Goal: Task Accomplishment & Management: Manage account settings

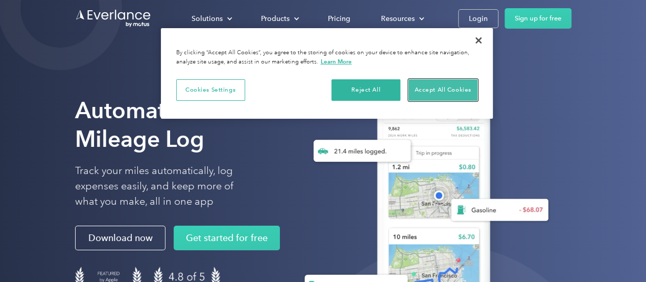
click at [444, 87] on button "Accept All Cookies" at bounding box center [443, 89] width 69 height 21
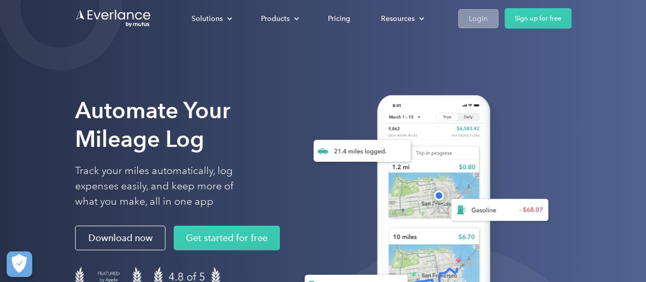
click at [476, 16] on div "Login" at bounding box center [478, 18] width 19 height 13
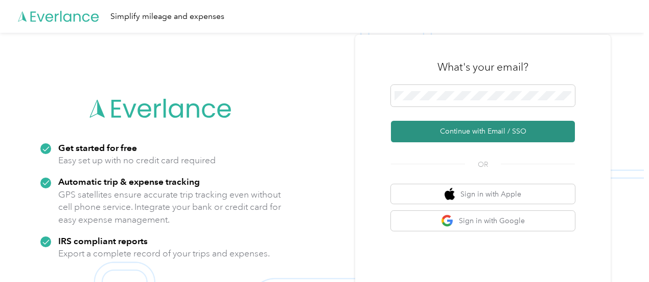
click at [458, 129] on button "Continue with Email / SSO" at bounding box center [483, 131] width 184 height 21
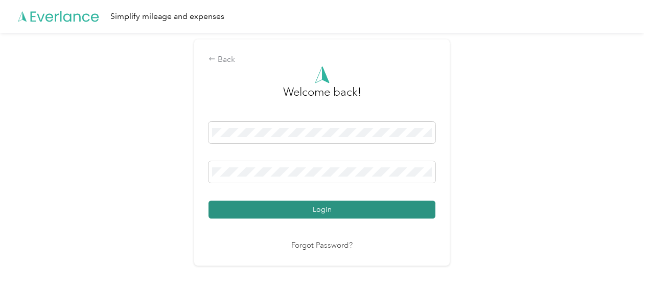
click at [317, 209] on button "Login" at bounding box center [321, 209] width 227 height 18
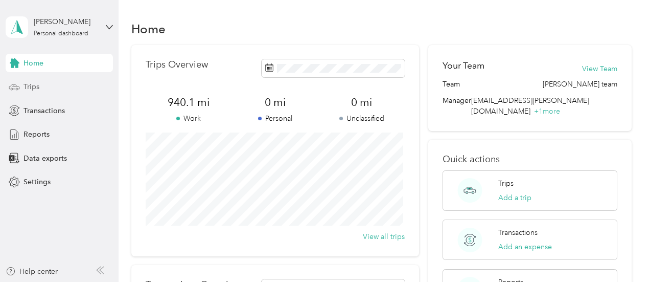
click at [71, 88] on div "Trips" at bounding box center [59, 87] width 107 height 18
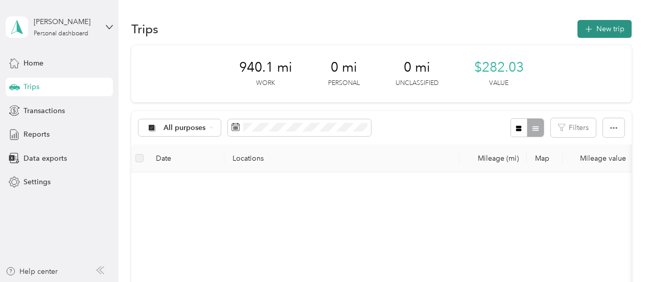
click at [599, 32] on button "New trip" at bounding box center [604, 29] width 54 height 18
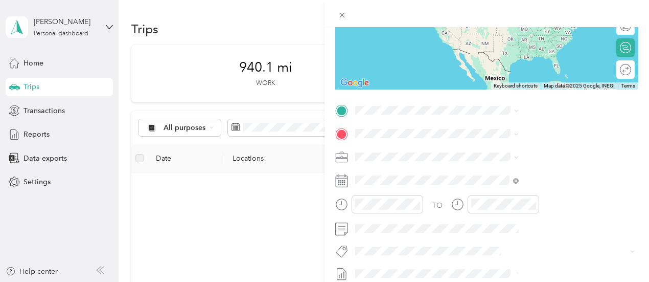
scroll to position [152, 0]
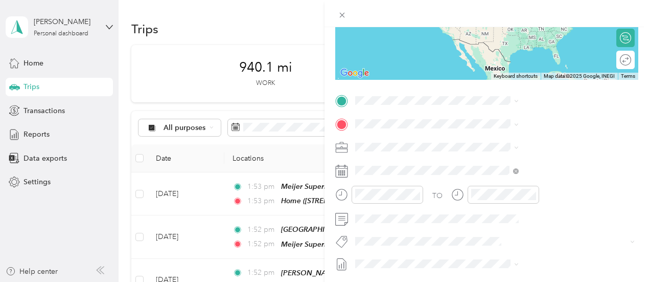
click at [494, 151] on span "819 Water Ridge Dr SE, Byron Center, MI, United States , 49315, Byron Center, M…" at bounding box center [543, 164] width 122 height 41
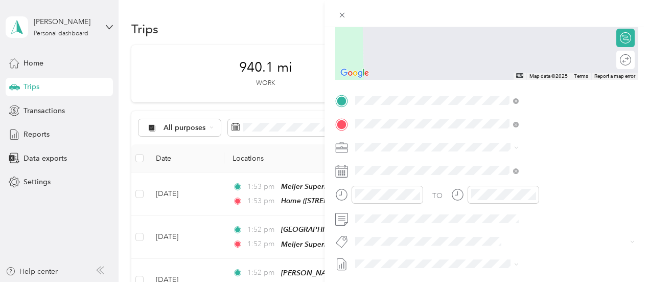
click at [551, 181] on div "TEAM Meijer Supermarket 1801 Marketplace Dr SE, 493168506, Caledonia, MI, USA" at bounding box center [533, 171] width 102 height 25
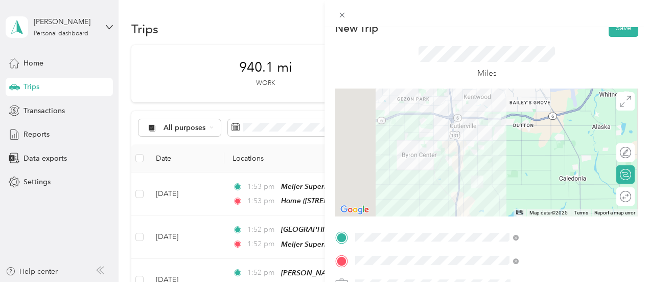
scroll to position [0, 0]
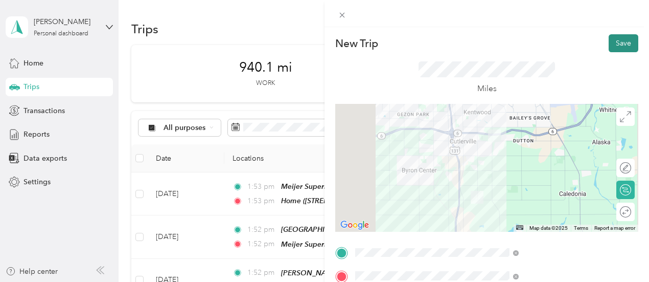
click at [617, 46] on button "Save" at bounding box center [624, 43] width 30 height 18
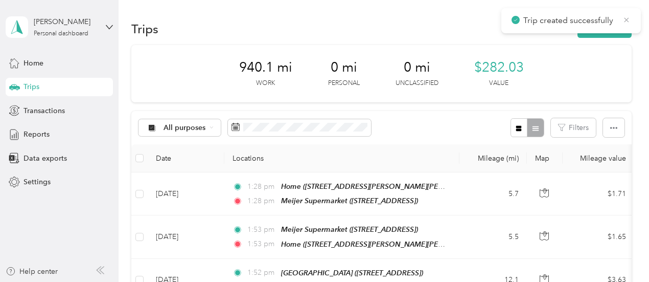
click at [629, 21] on icon at bounding box center [626, 19] width 8 height 9
click at [612, 31] on button "New trip" at bounding box center [604, 29] width 54 height 18
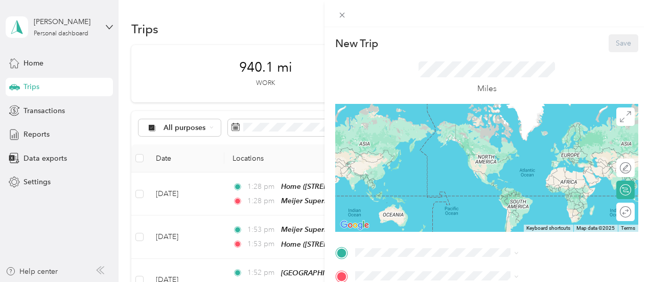
scroll to position [102, 0]
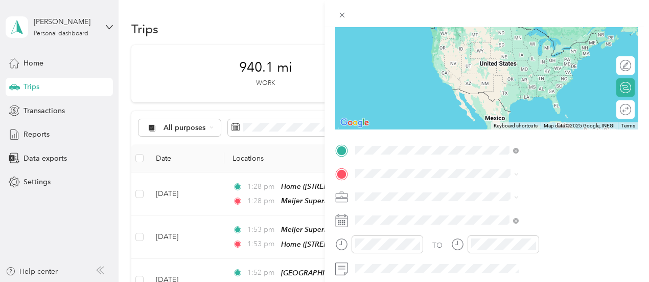
click at [552, 48] on div "TEAM Meijer Supermarket 1801 Marketplace Dr SE, 493168506, Caledonia, MI, USA" at bounding box center [533, 37] width 102 height 25
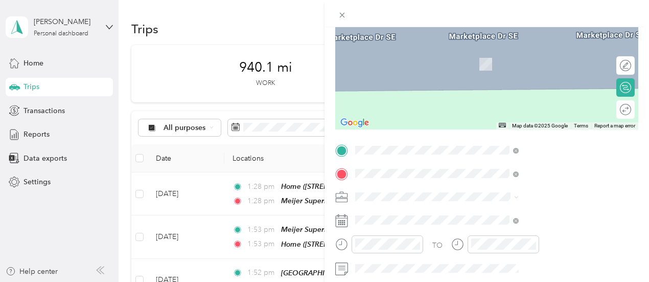
click at [538, 57] on div "Meijer main office Lena Meijer Building, 2350 3 Mile Rd NW, Grand Rapids, MI 49…" at bounding box center [552, 64] width 141 height 32
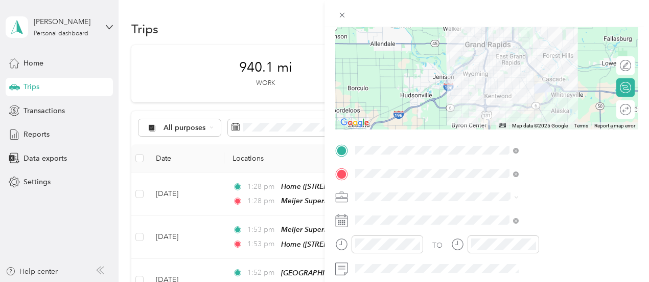
scroll to position [0, 0]
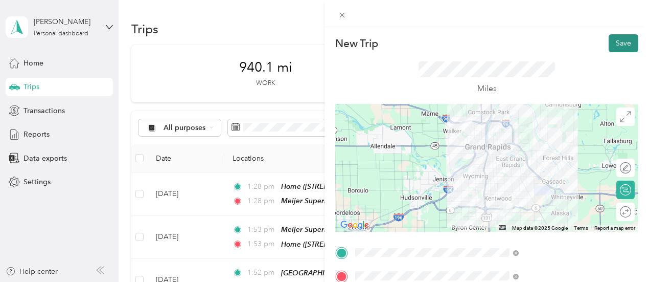
click at [615, 44] on button "Save" at bounding box center [624, 43] width 30 height 18
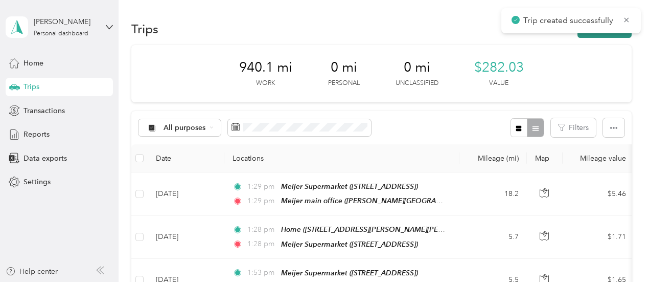
click at [616, 35] on button "New trip" at bounding box center [604, 29] width 54 height 18
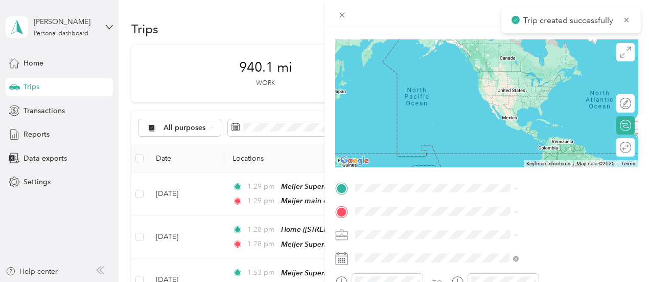
scroll to position [102, 0]
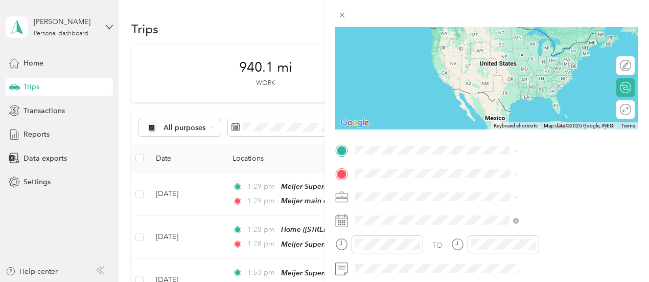
click at [551, 37] on span "Lena Meijer Building, 2350 3 Mile Rd NW, Grand Rapids, MI 49544, United States …" at bounding box center [547, 45] width 130 height 19
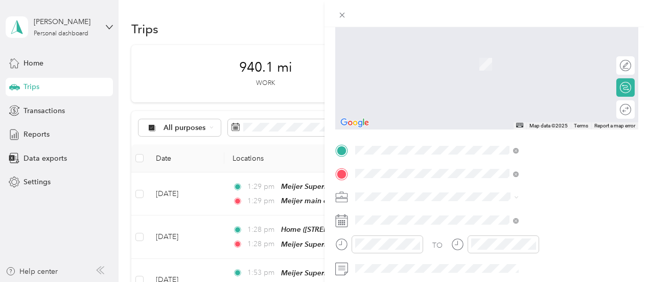
click at [544, 66] on span "1801 Marketplace Dr SE, 493168506, Caledonia, MI, USA" at bounding box center [514, 67] width 65 height 9
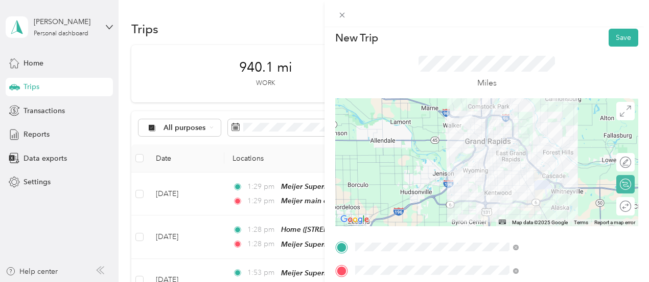
scroll to position [0, 0]
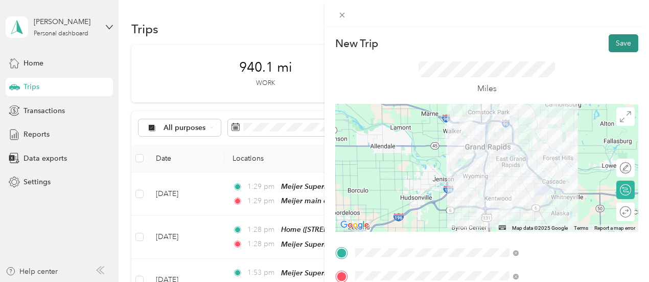
click at [617, 39] on button "Save" at bounding box center [624, 43] width 30 height 18
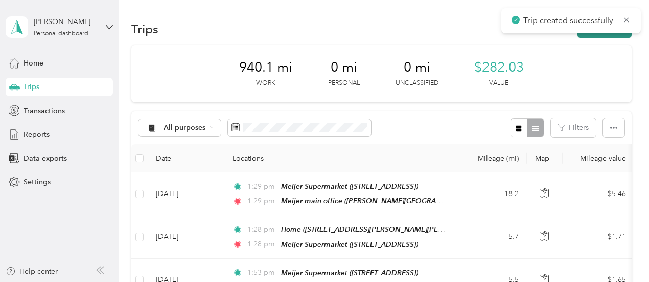
click at [614, 34] on button "New trip" at bounding box center [604, 29] width 54 height 18
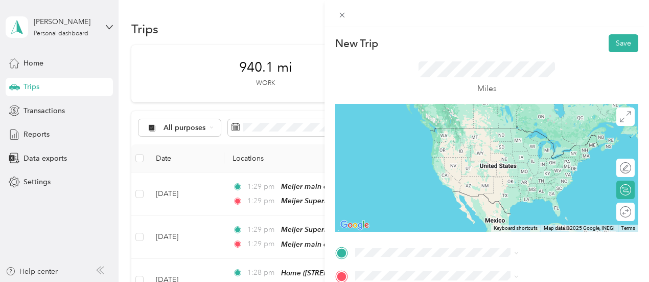
click at [529, 144] on span "1801 Marketplace Dr SE, 493168506, Caledonia, MI, USA" at bounding box center [514, 146] width 65 height 9
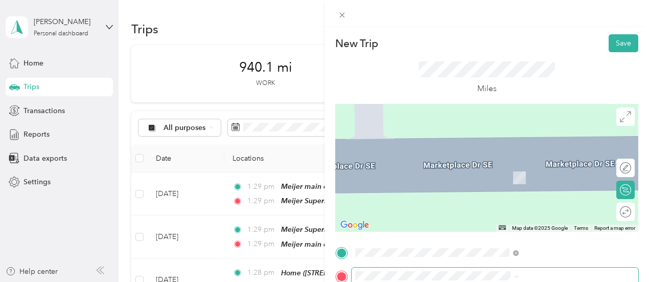
click at [523, 270] on span at bounding box center [495, 275] width 287 height 16
click at [558, 176] on span "819 Water Ridge Dr SE, Byron Center, MI, United States , 49315, Byron Center, M…" at bounding box center [543, 182] width 122 height 41
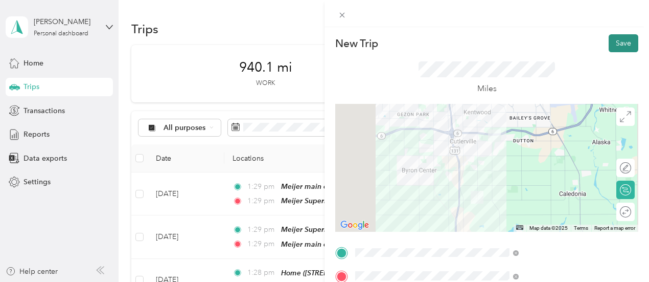
click at [618, 41] on button "Save" at bounding box center [624, 43] width 30 height 18
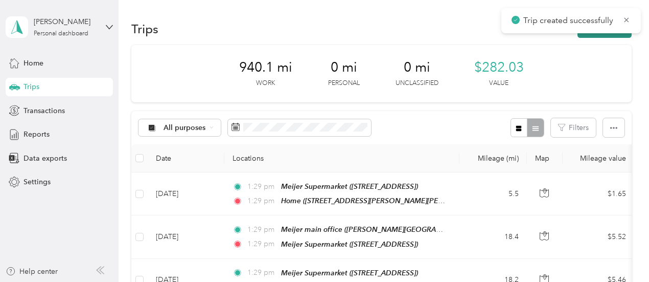
click at [607, 36] on button "New trip" at bounding box center [604, 29] width 54 height 18
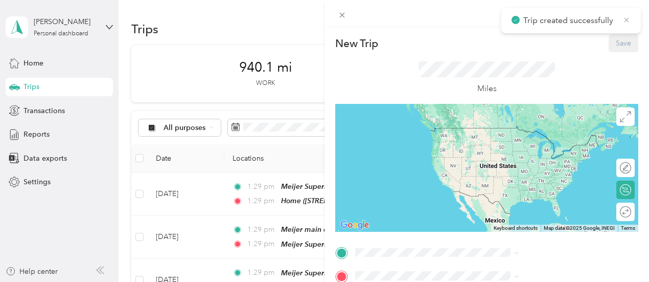
click at [629, 17] on icon at bounding box center [626, 19] width 8 height 9
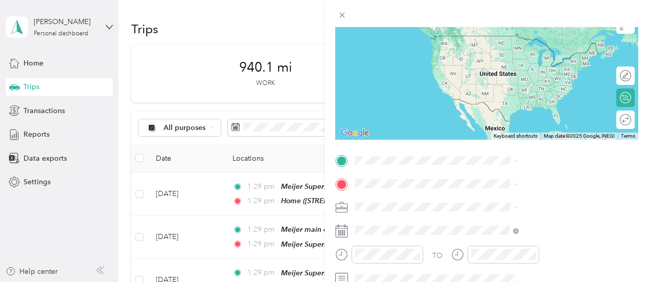
scroll to position [102, 0]
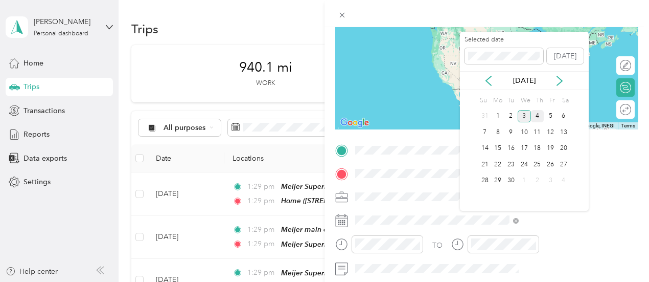
click at [540, 115] on div "4" at bounding box center [537, 116] width 13 height 13
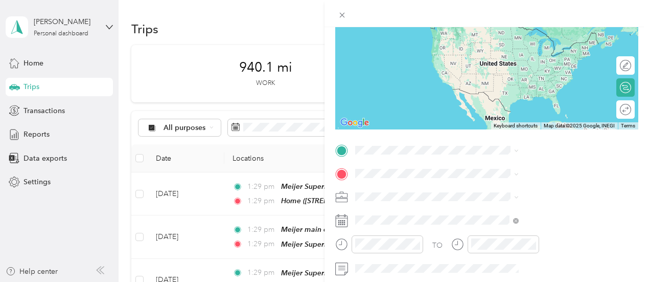
click at [516, 108] on span "819 Water Ridge Drive Southeast Byron Center, Michigan 49315, United States" at bounding box center [552, 114] width 141 height 18
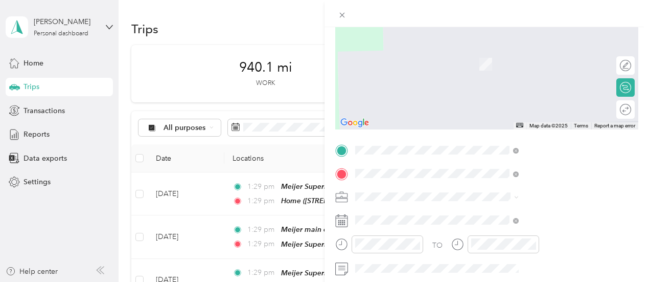
click at [548, 57] on div "TEAM Meijer Supermarket" at bounding box center [533, 54] width 102 height 13
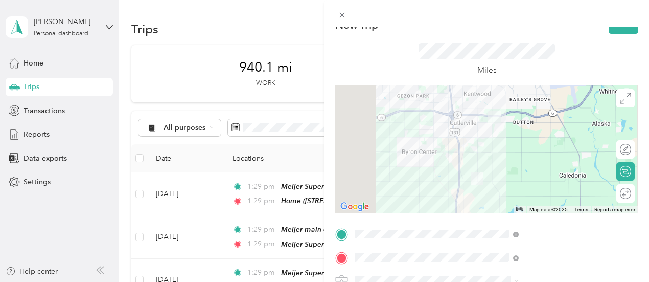
scroll to position [0, 0]
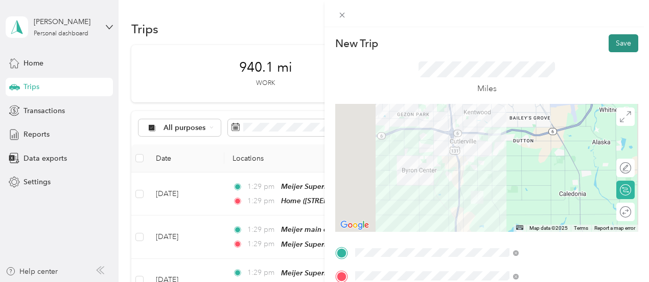
click at [617, 45] on button "Save" at bounding box center [624, 43] width 30 height 18
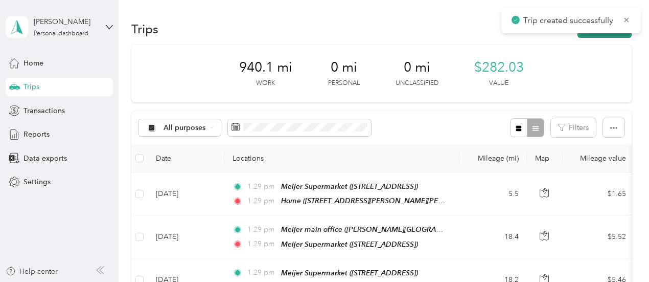
click at [610, 35] on button "New trip" at bounding box center [604, 29] width 54 height 18
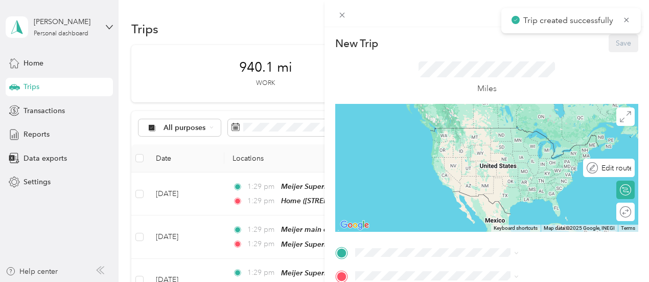
scroll to position [102, 0]
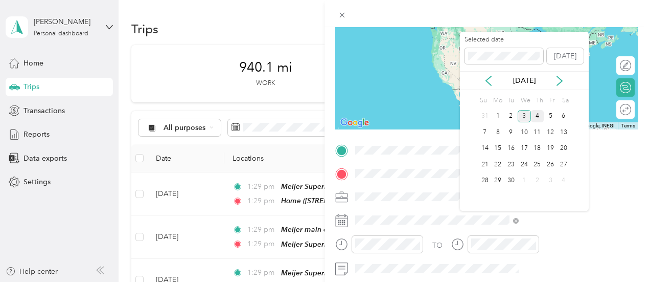
click at [539, 112] on div "4" at bounding box center [537, 116] width 13 height 13
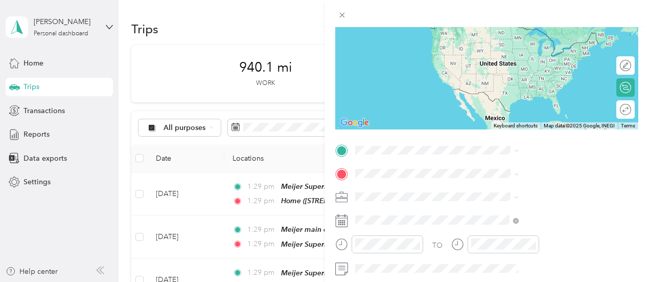
click at [518, 48] on span "1801 Marketplace Dr SE, 493168506, Caledonia, MI, USA" at bounding box center [514, 43] width 65 height 9
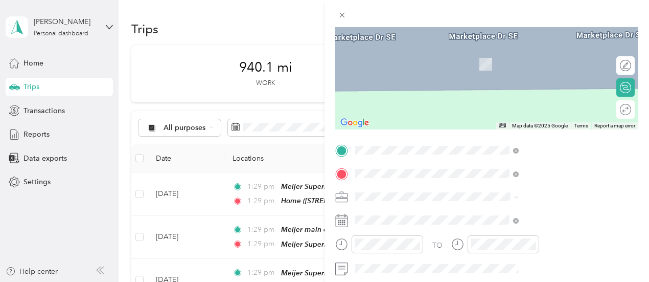
click at [517, 73] on span "Lena Meijer Building, 2350 3 Mile Rd NW, Grand Rapids, MI 49544, United States …" at bounding box center [547, 69] width 130 height 19
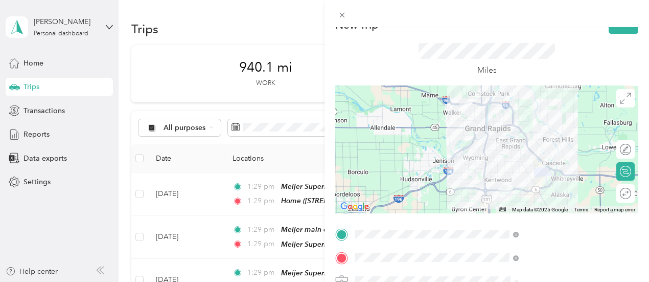
scroll to position [0, 0]
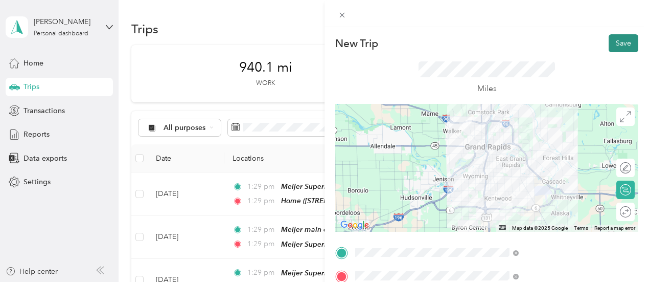
click at [611, 48] on button "Save" at bounding box center [624, 43] width 30 height 18
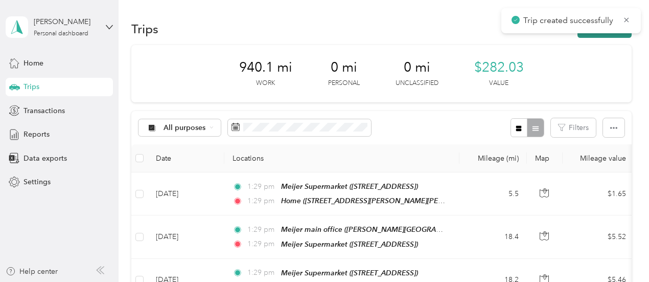
click at [602, 36] on button "New trip" at bounding box center [604, 29] width 54 height 18
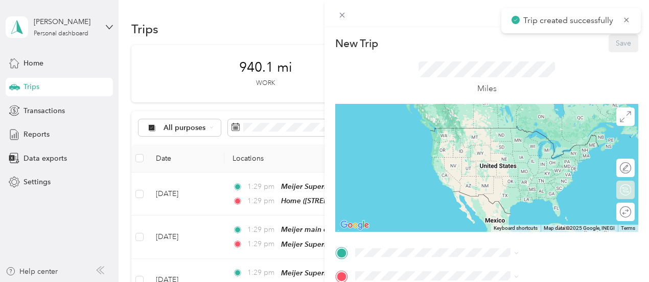
scroll to position [102, 0]
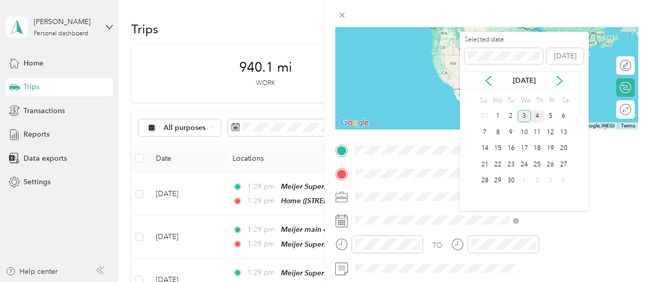
click at [536, 112] on div "4" at bounding box center [537, 116] width 13 height 13
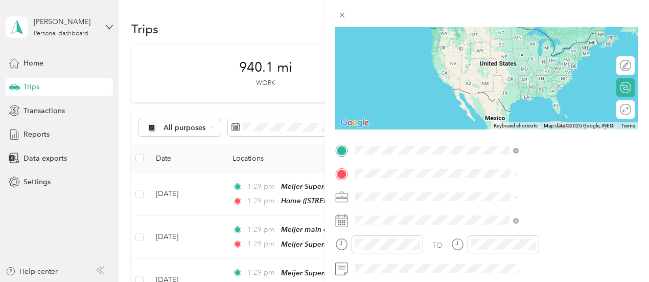
click at [555, 41] on div "Meijer main office Lena Meijer Building, 2350 3 Mile Rd NW, Grand Rapids, MI 49…" at bounding box center [552, 41] width 141 height 32
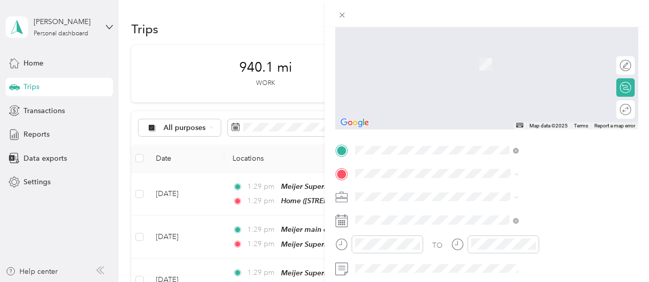
click at [543, 67] on span "1801 Marketplace Dr SE, 493168506, Caledonia, MI, USA" at bounding box center [514, 66] width 65 height 9
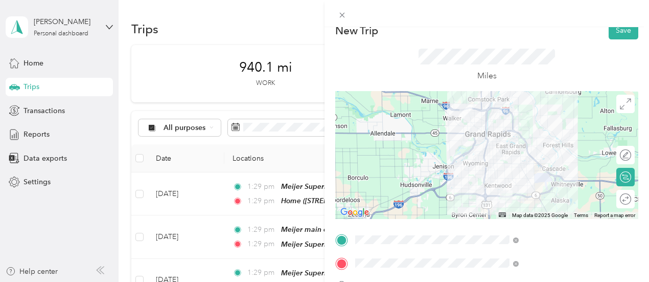
scroll to position [0, 0]
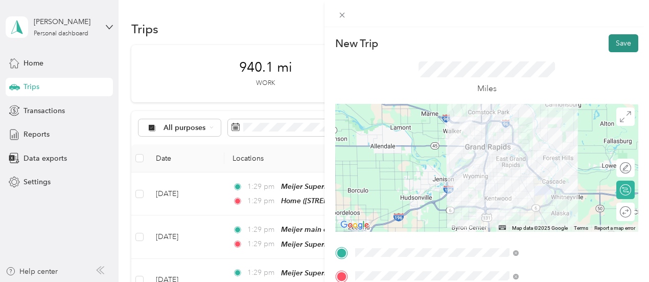
click at [615, 42] on button "Save" at bounding box center [624, 43] width 30 height 18
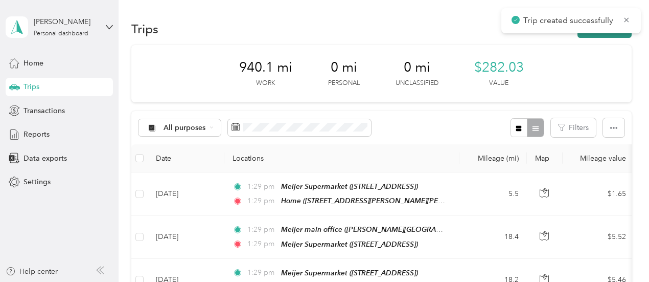
click at [612, 35] on button "New trip" at bounding box center [604, 29] width 54 height 18
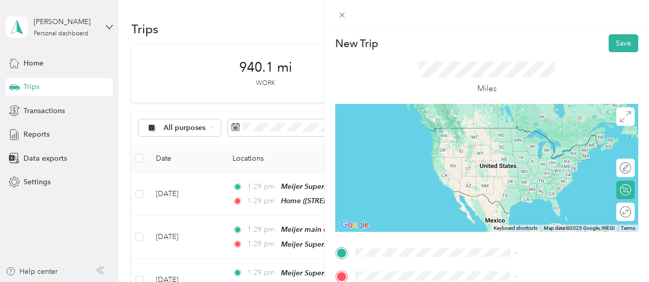
drag, startPoint x: 521, startPoint y: 140, endPoint x: 506, endPoint y: 173, distance: 36.4
click at [521, 139] on div "TEAM Meijer Supermarket 1801 Marketplace Dr SE, 493168506, Caledonia, MI, USA" at bounding box center [533, 139] width 102 height 25
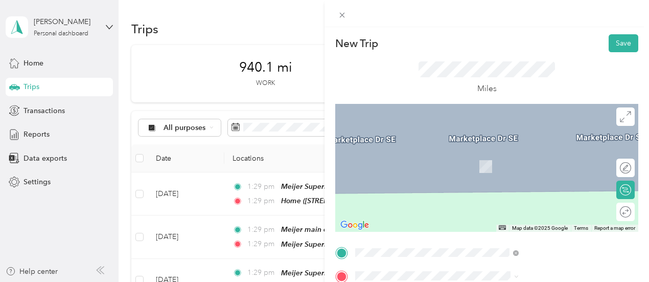
click at [533, 179] on div "Home 819 Water Ridge Dr SE, Byron Center, MI, United States , 49315, Byron Cent…" at bounding box center [552, 176] width 141 height 54
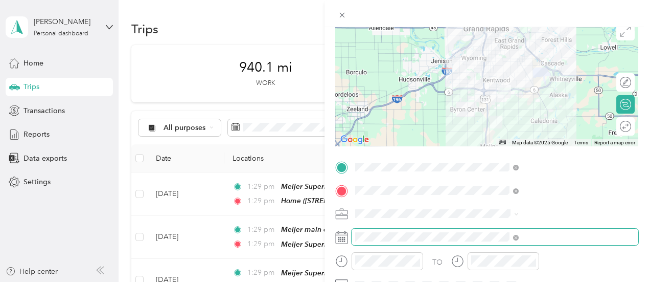
scroll to position [87, 0]
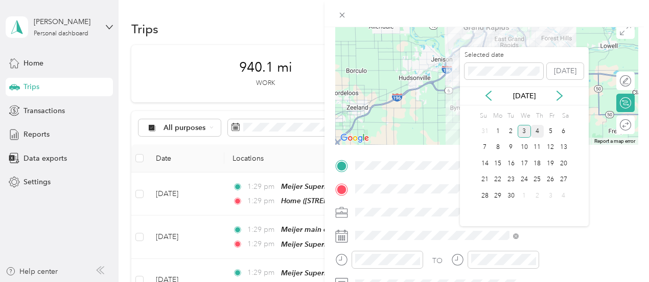
click at [534, 131] on div "4" at bounding box center [537, 131] width 13 height 13
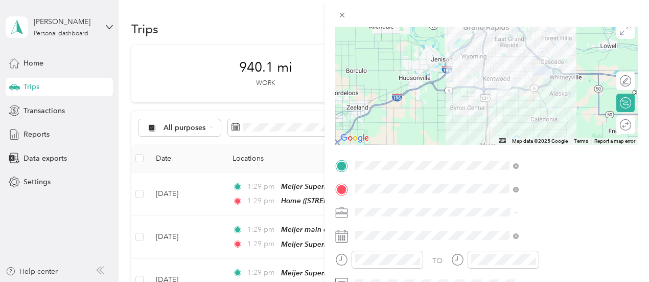
scroll to position [0, 0]
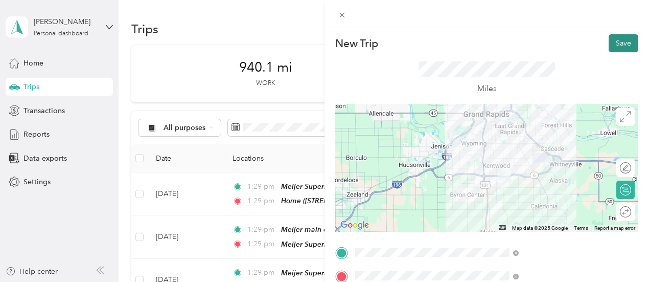
click at [609, 41] on button "Save" at bounding box center [624, 43] width 30 height 18
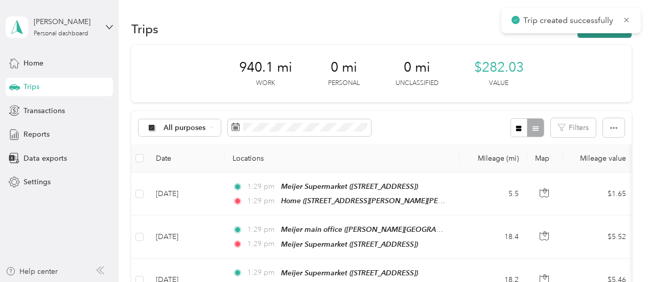
click at [618, 34] on button "New trip" at bounding box center [604, 29] width 54 height 18
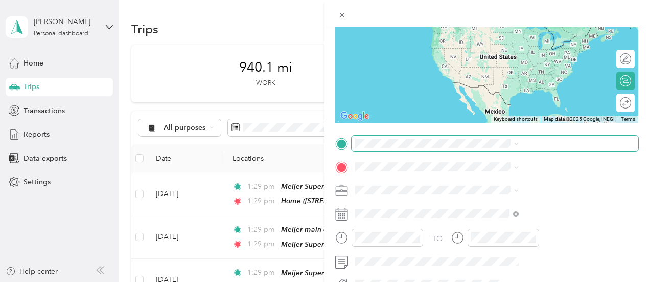
scroll to position [107, 0]
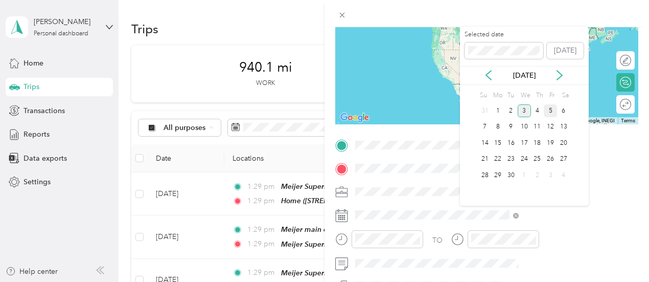
click at [551, 109] on div "5" at bounding box center [550, 110] width 13 height 13
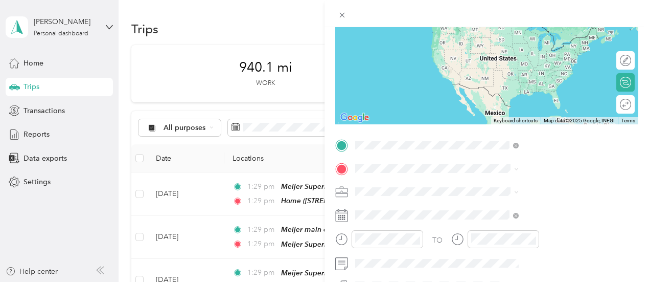
click at [503, 25] on div "Home 819 Water Ridge Dr SE, Byron Center, MI, United States , 49315, Byron Cent…" at bounding box center [552, 46] width 141 height 54
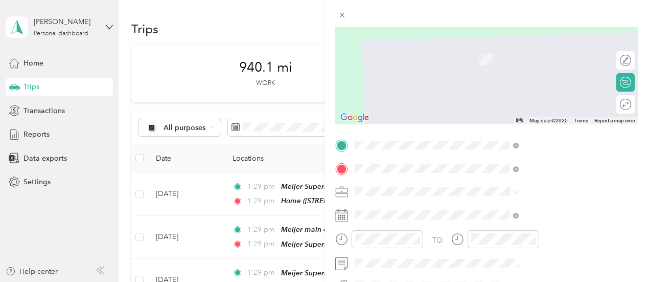
click at [512, 69] on div "TEAM Meijer Supermarket 1801 Marketplace Dr SE, 493168506, Caledonia, MI, USA" at bounding box center [545, 55] width 156 height 29
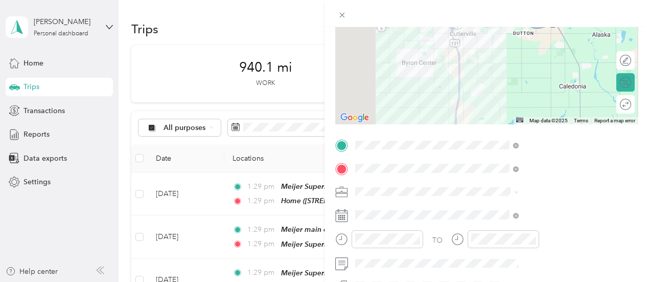
scroll to position [5, 0]
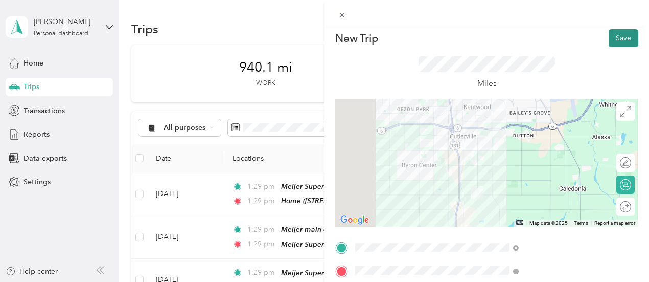
click at [617, 41] on button "Save" at bounding box center [624, 38] width 30 height 18
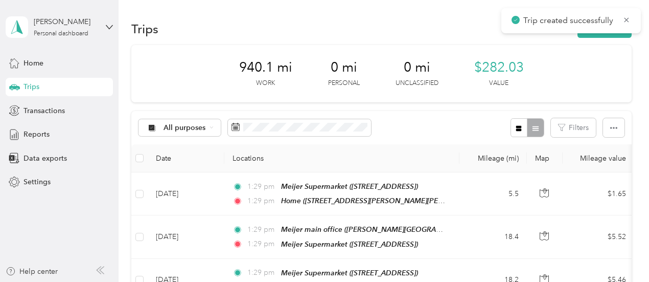
click at [609, 32] on div "Trip created successfully" at bounding box center [570, 20] width 139 height 25
click at [609, 36] on button "New trip" at bounding box center [604, 29] width 54 height 18
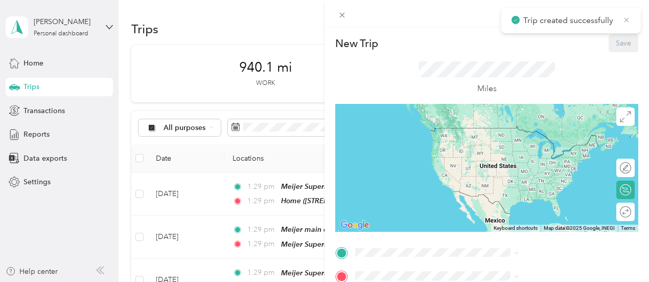
click at [626, 20] on icon at bounding box center [626, 19] width 5 height 5
drag, startPoint x: 555, startPoint y: 149, endPoint x: 608, endPoint y: 147, distance: 53.2
click at [555, 149] on div "TEAM Meijer Supermarket 1801 Marketplace Dr SE, 493168506, Caledonia, MI, USA" at bounding box center [533, 139] width 102 height 25
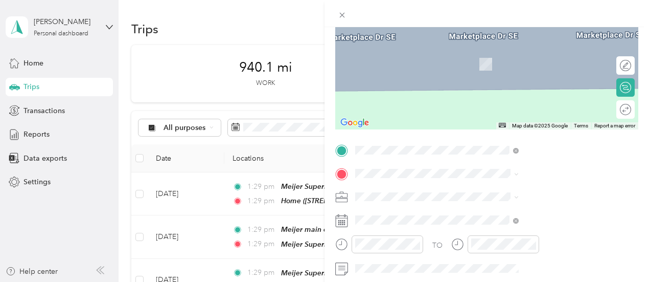
scroll to position [105, 0]
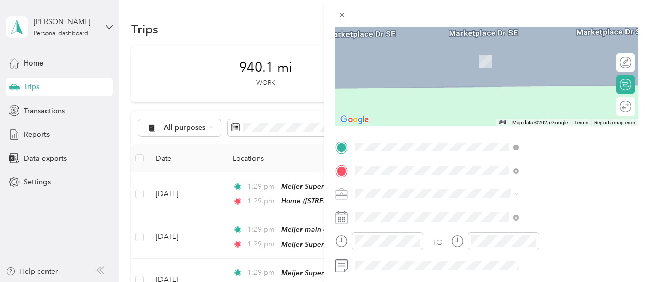
click at [543, 62] on span "Lena Meijer Building, 2350 3 Mile Rd NW, Grand Rapids, MI 49544, United States …" at bounding box center [547, 66] width 130 height 19
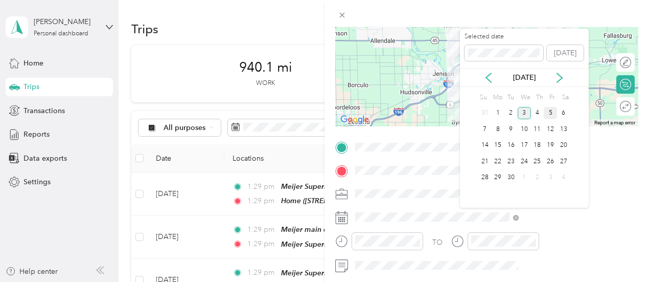
click at [552, 114] on div "5" at bounding box center [550, 113] width 13 height 13
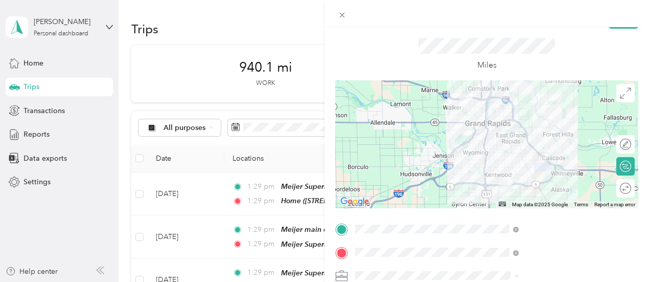
scroll to position [0, 0]
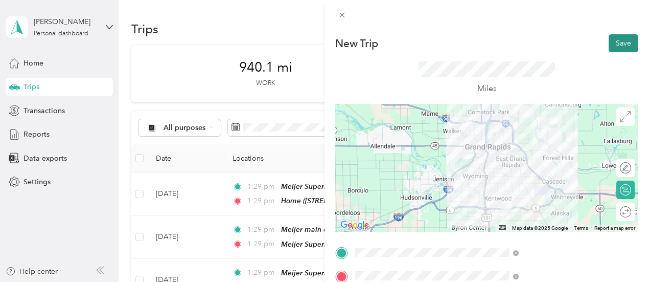
click at [615, 44] on button "Save" at bounding box center [624, 43] width 30 height 18
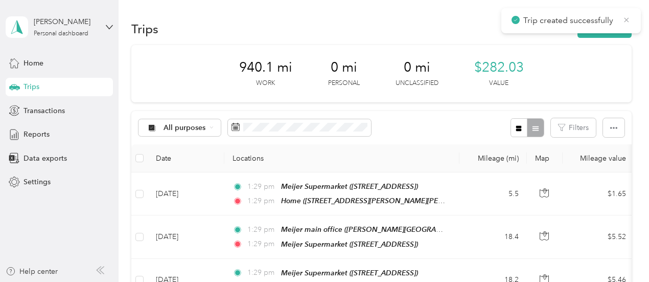
click at [627, 19] on icon at bounding box center [626, 19] width 8 height 9
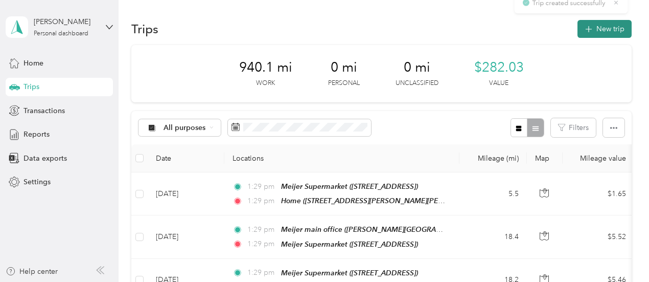
click at [598, 27] on button "New trip" at bounding box center [604, 29] width 54 height 18
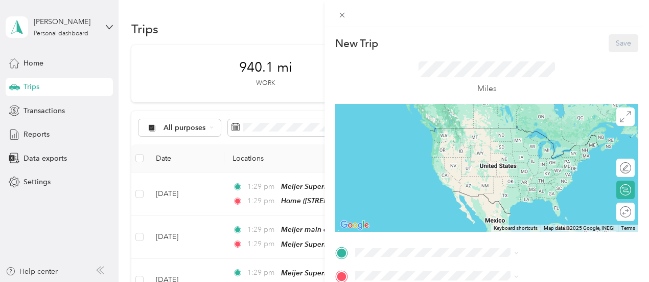
scroll to position [102, 0]
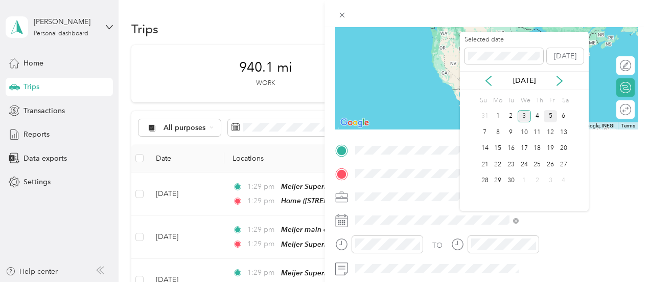
click at [550, 115] on div "5" at bounding box center [550, 116] width 13 height 13
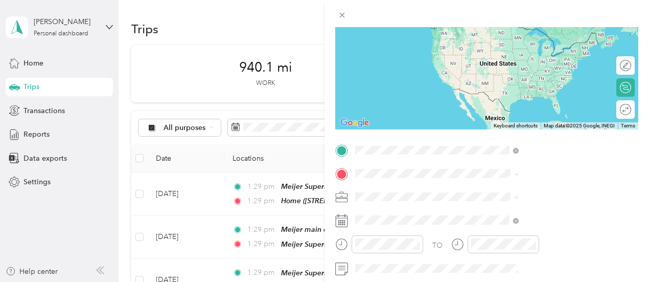
click at [518, 37] on span "Lena Meijer Building, 2350 3 Mile Rd NW, Grand Rapids, MI 49544, United States …" at bounding box center [547, 45] width 130 height 19
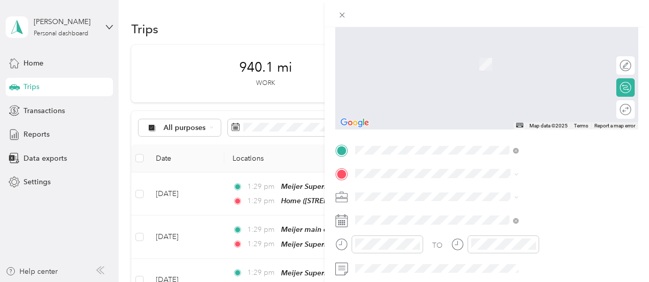
click at [559, 58] on div "TEAM Meijer Supermarket 1801 Marketplace Dr SE, 493168506, Caledonia, MI, USA" at bounding box center [533, 57] width 102 height 25
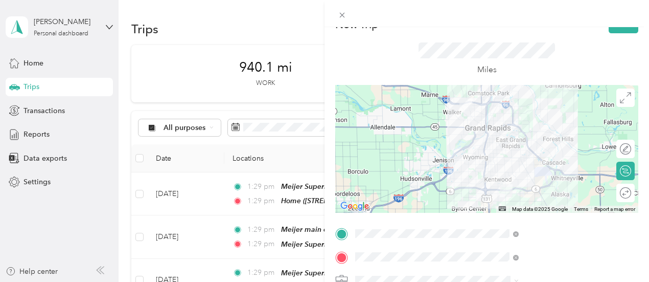
scroll to position [0, 0]
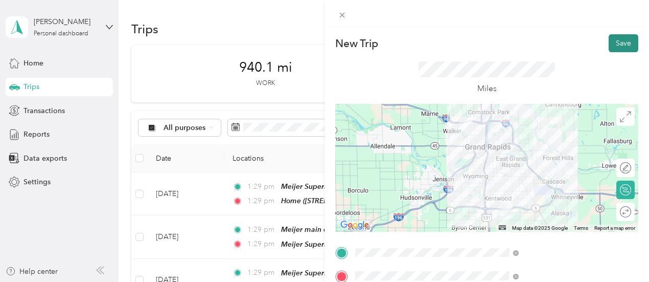
click at [617, 38] on button "Save" at bounding box center [624, 43] width 30 height 18
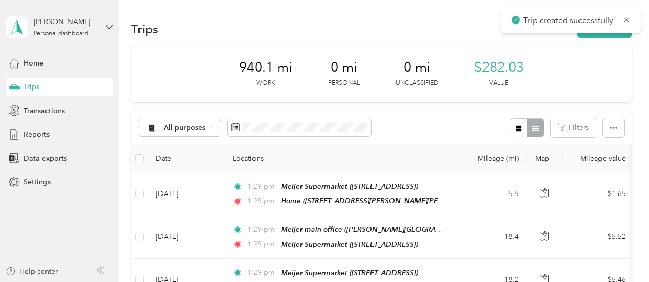
click at [613, 31] on div "Trip created successfully" at bounding box center [570, 20] width 139 height 25
click at [614, 34] on button "New trip" at bounding box center [604, 29] width 54 height 18
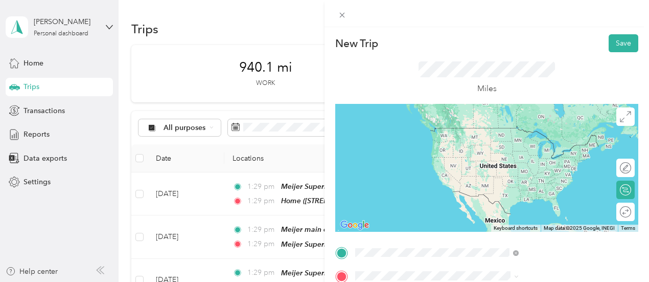
click at [547, 144] on span "1801 Marketplace Dr SE, 493168506, Caledonia, MI, USA" at bounding box center [514, 146] width 65 height 9
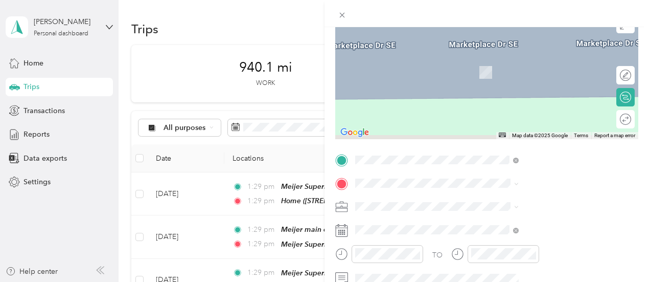
scroll to position [102, 0]
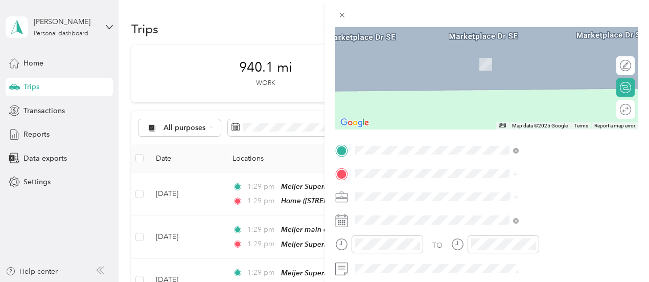
click at [542, 74] on span "819 Water Ridge Dr SE, Byron Center, MI, United States , 49315, Byron Center, M…" at bounding box center [543, 80] width 122 height 41
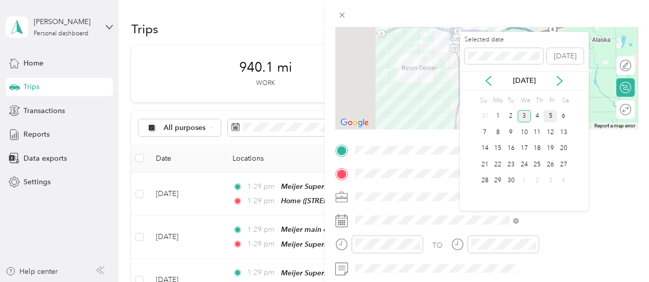
click at [552, 116] on div "5" at bounding box center [550, 116] width 13 height 13
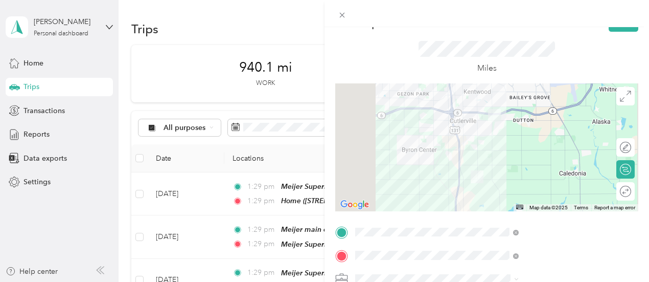
scroll to position [0, 0]
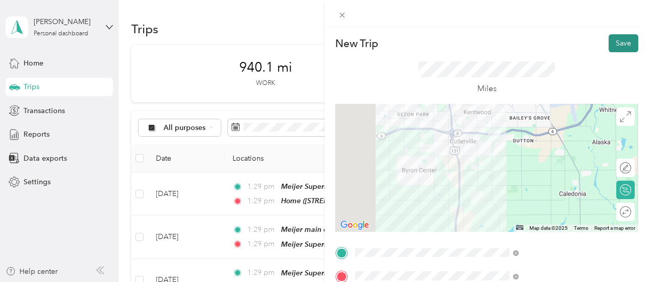
click at [619, 43] on button "Save" at bounding box center [624, 43] width 30 height 18
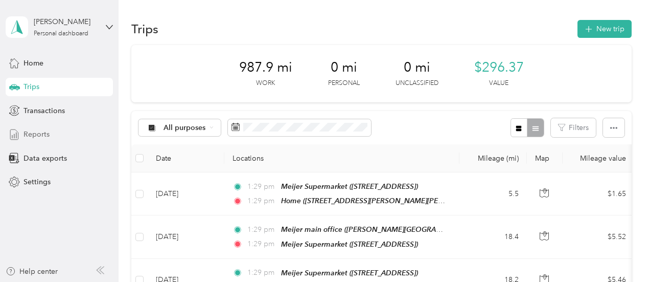
click at [48, 135] on span "Reports" at bounding box center [37, 134] width 26 height 11
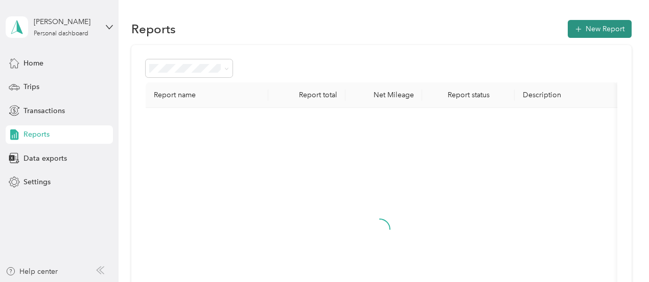
click at [581, 28] on button "New Report" at bounding box center [600, 29] width 64 height 18
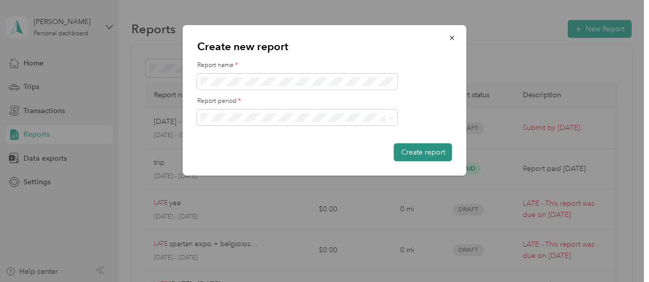
click at [430, 151] on button "Create report" at bounding box center [423, 152] width 58 height 18
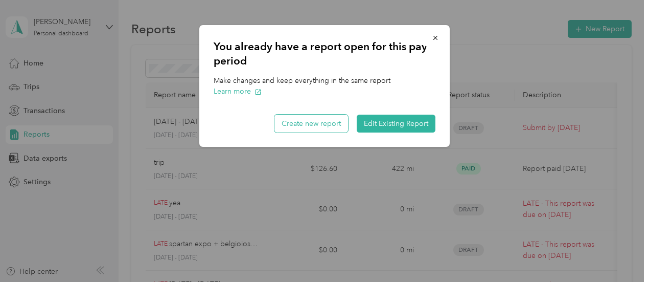
drag, startPoint x: 395, startPoint y: 120, endPoint x: 302, endPoint y: 123, distance: 93.5
click at [302, 113] on div "You already have a report open for this pay period Make changes and keep everyt…" at bounding box center [324, 86] width 250 height 122
click at [302, 121] on button "Create new report" at bounding box center [311, 123] width 74 height 18
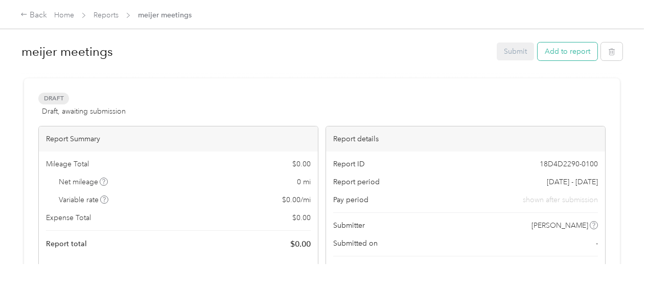
click at [553, 48] on button "Add to report" at bounding box center [568, 51] width 60 height 18
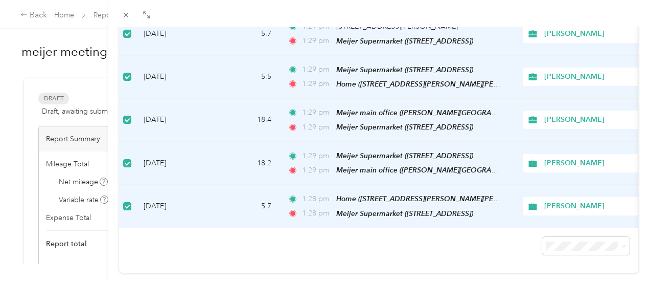
scroll to position [425, 0]
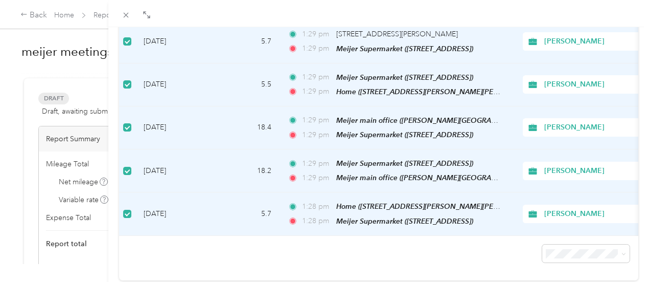
click at [566, 210] on span "50 per load" at bounding box center [561, 208] width 38 height 9
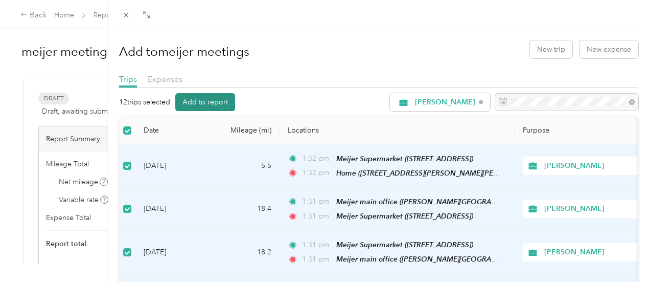
click at [235, 101] on button "Add to report" at bounding box center [205, 102] width 60 height 18
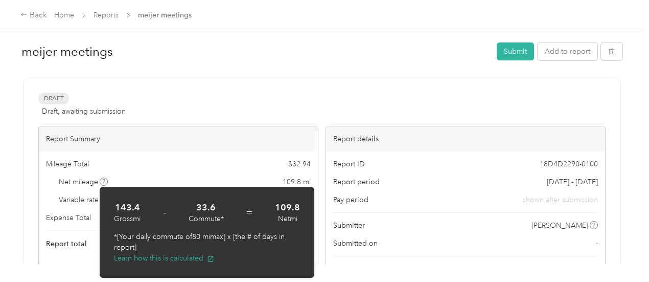
click at [266, 76] on div at bounding box center [321, 73] width 601 height 11
click at [104, 181] on icon at bounding box center [103, 181] width 3 height 5
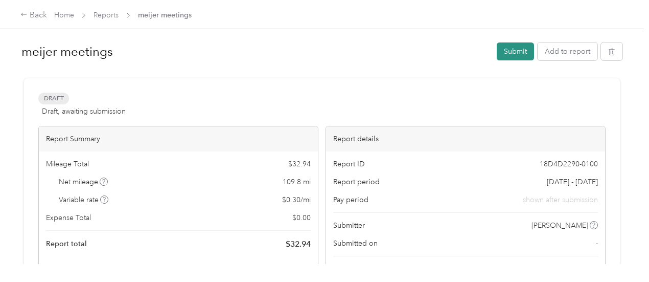
click at [519, 52] on button "Submit" at bounding box center [515, 51] width 37 height 18
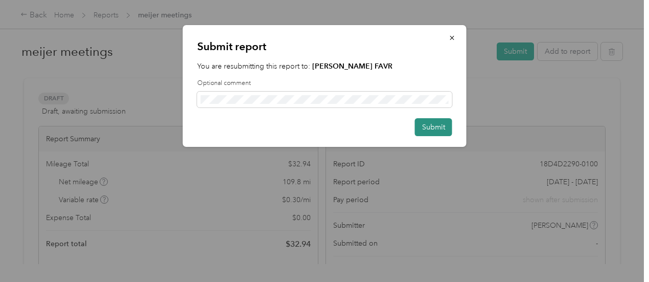
click at [433, 128] on button "Submit" at bounding box center [433, 127] width 37 height 18
